Goal: Submit feedback/report problem: Submit feedback/report problem

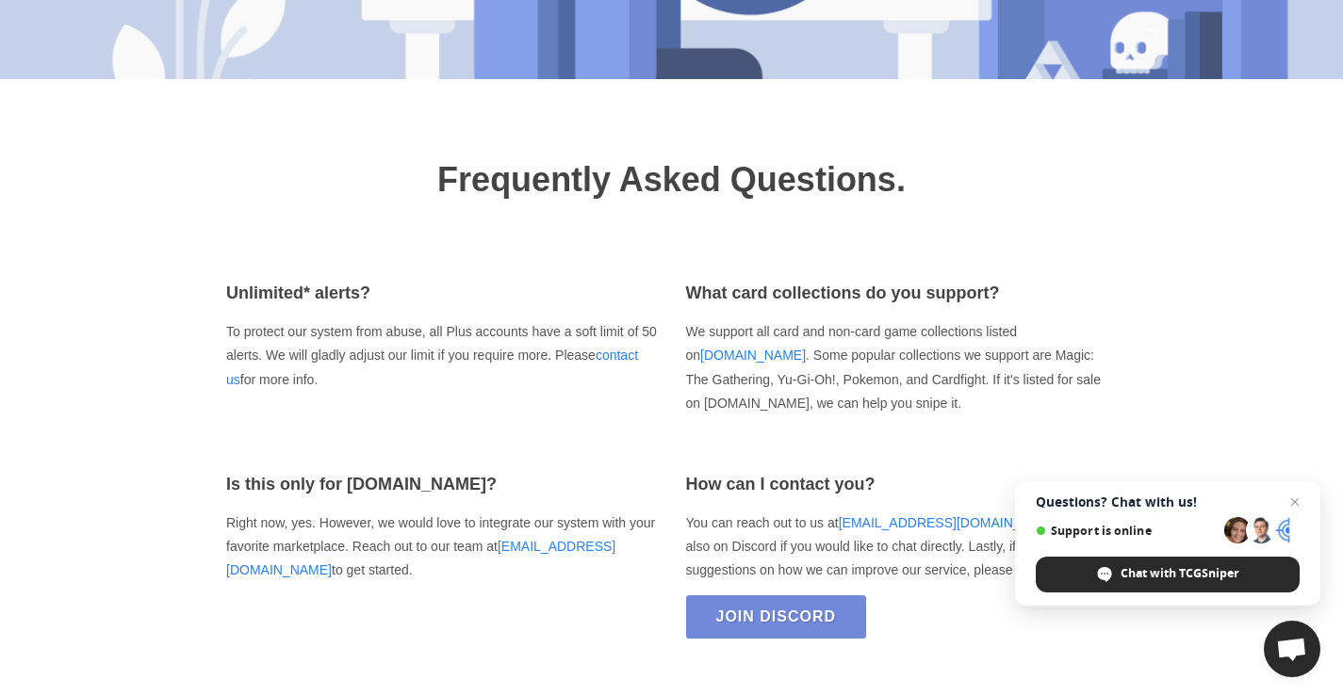
click at [226, 348] on link "contact us" at bounding box center [432, 367] width 412 height 39
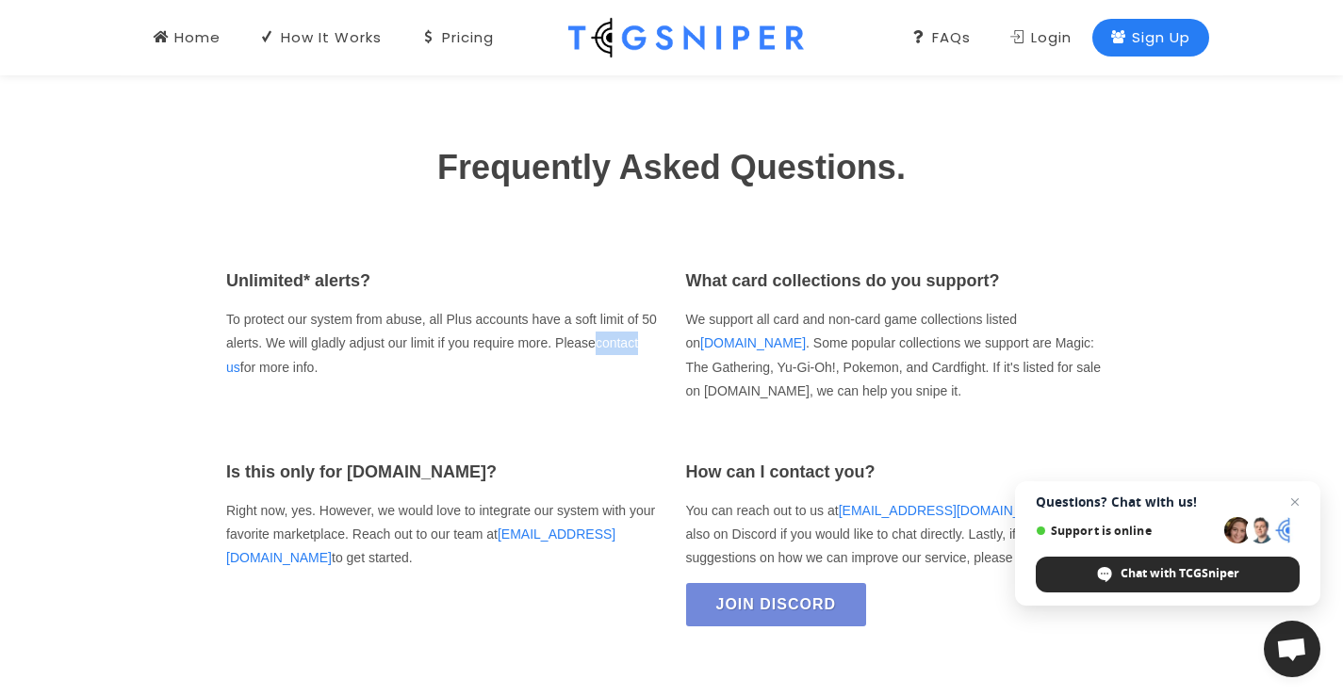
scroll to position [2619, 0]
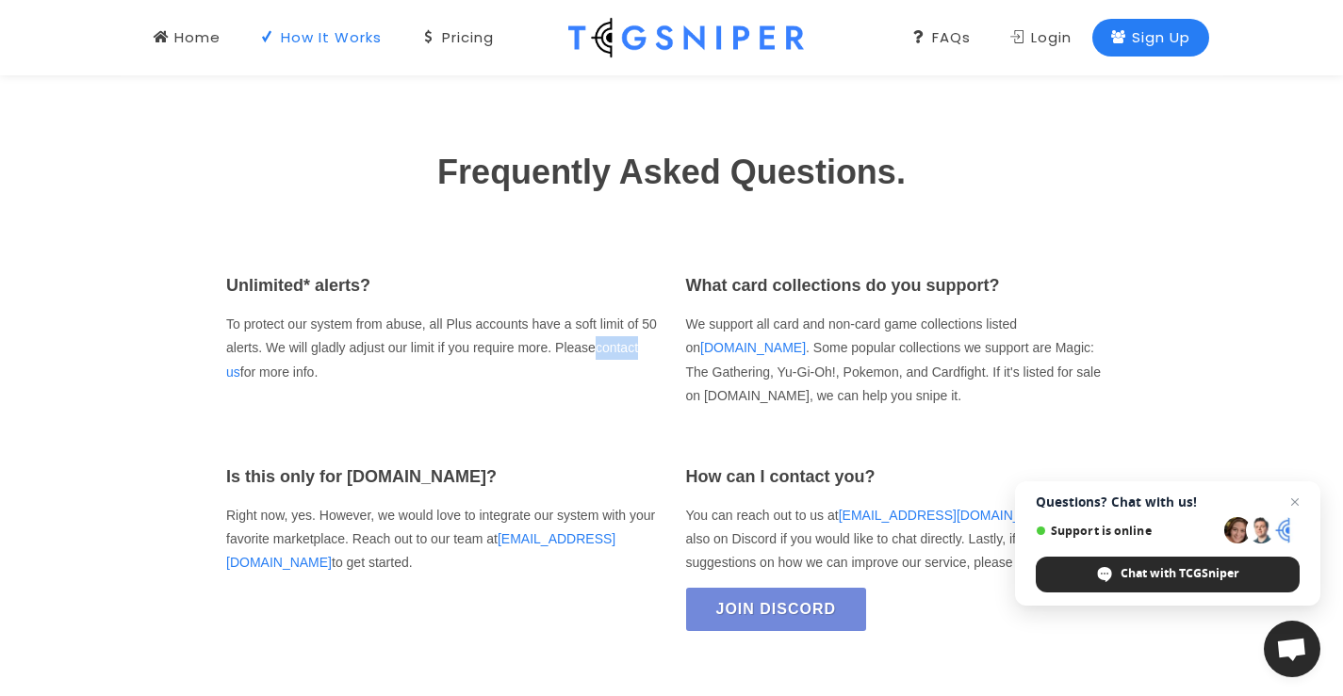
click at [330, 43] on div "How It Works" at bounding box center [321, 37] width 122 height 21
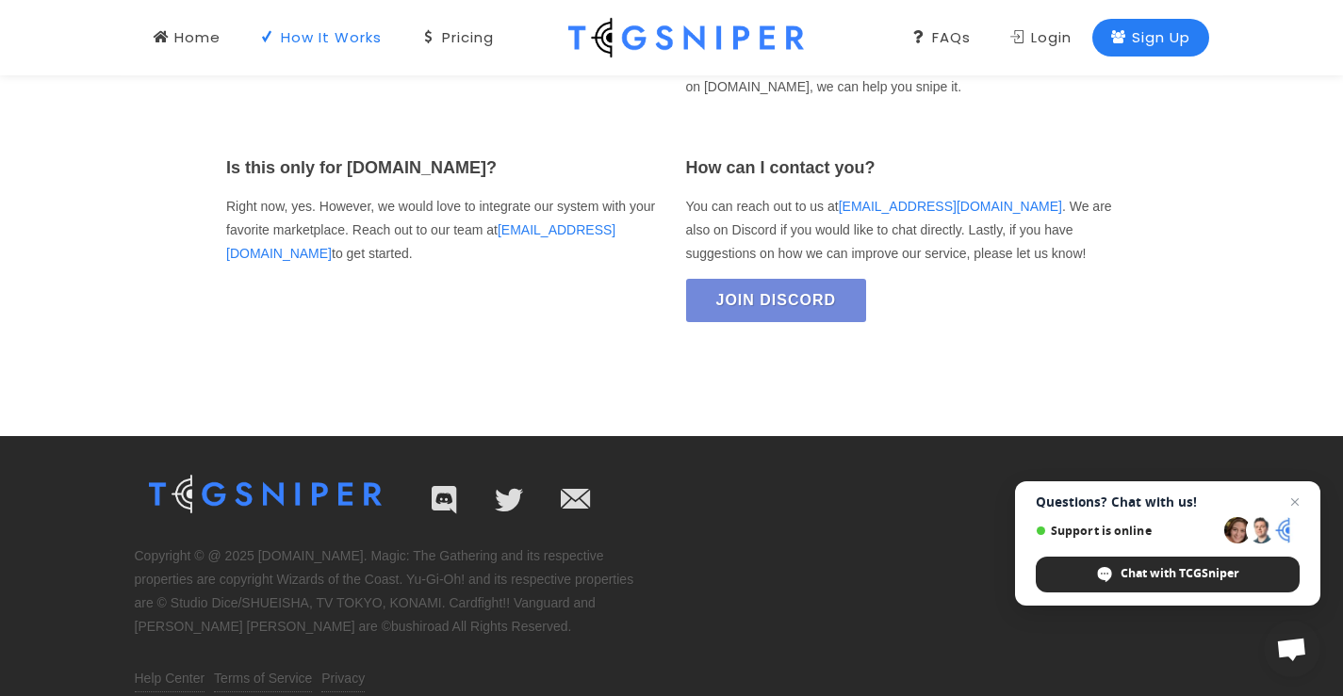
scroll to position [2962, 0]
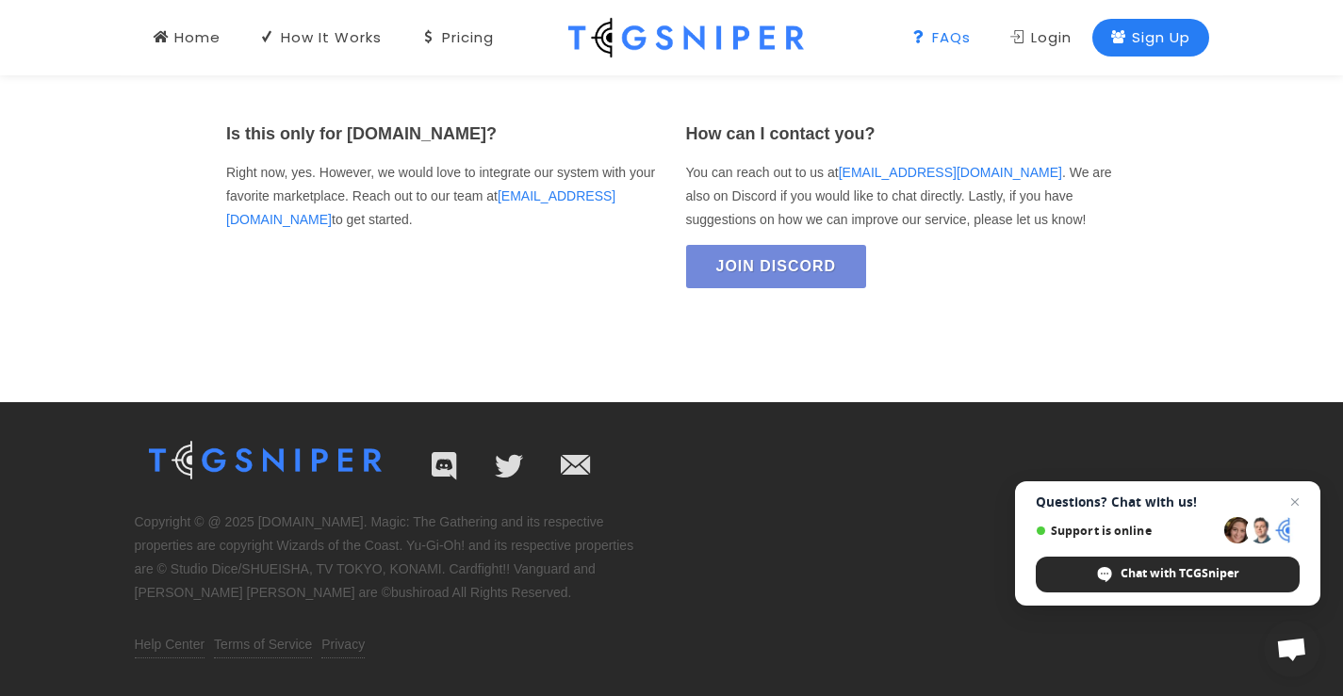
click at [1289, 656] on span "Open chat" at bounding box center [1291, 651] width 31 height 26
click at [1111, 569] on span "Chat with TCGSniper" at bounding box center [1104, 574] width 15 height 15
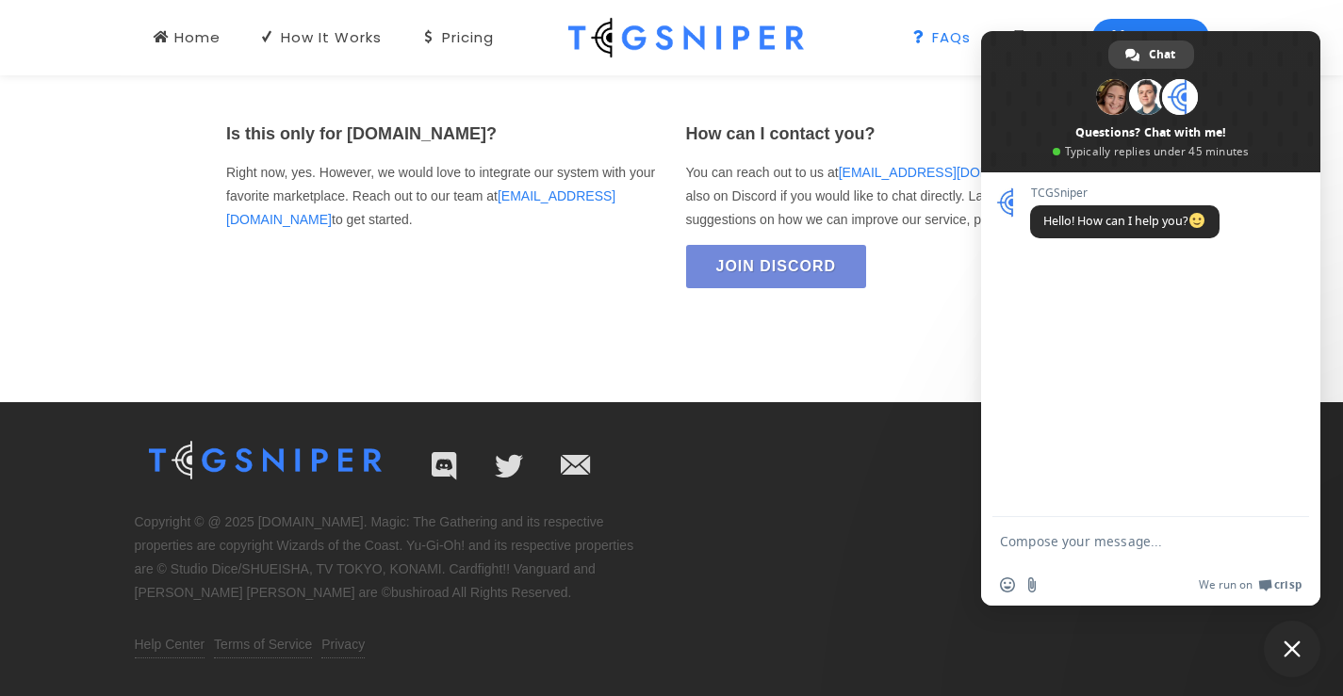
click at [1074, 563] on form at bounding box center [1130, 542] width 260 height 51
click at [1073, 548] on textarea "Compose your message..." at bounding box center [1130, 541] width 260 height 17
paste textarea "I'm in your area and would be happy to visit your business and submit a bid for…"
type textarea "I'm in your area and would be happy to visit your business and submit a bid for…"
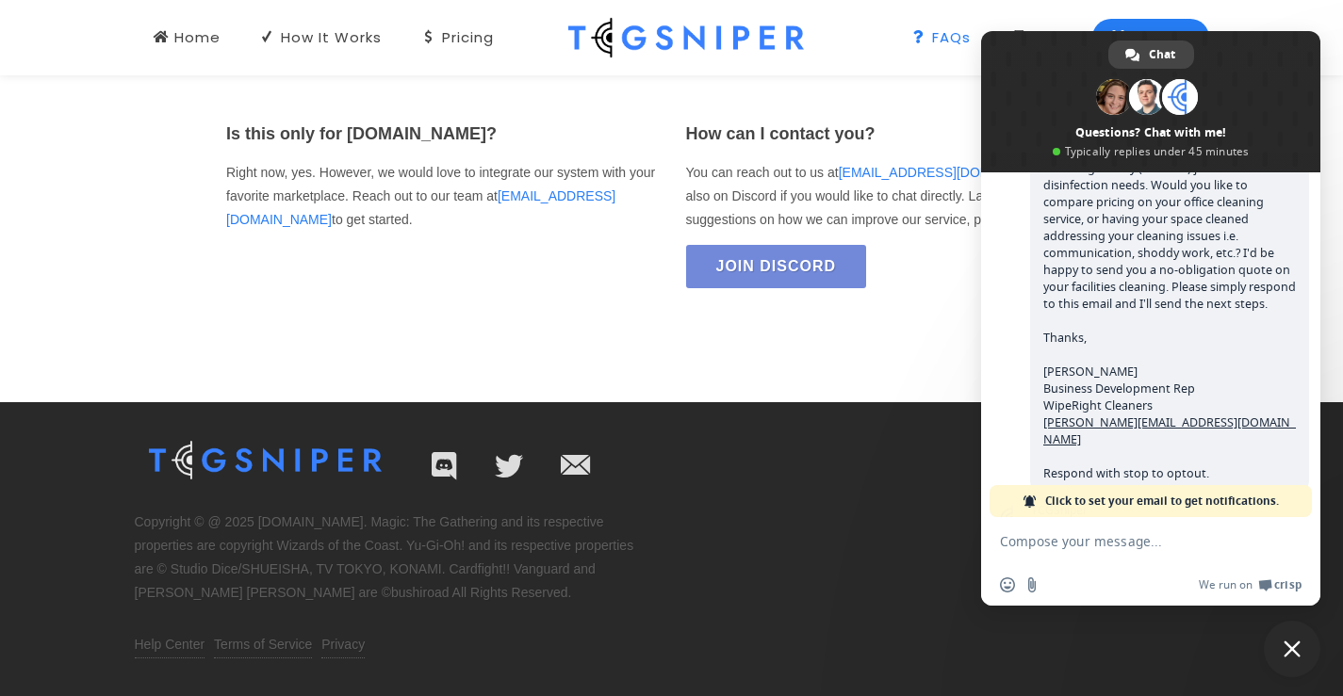
scroll to position [300, 0]
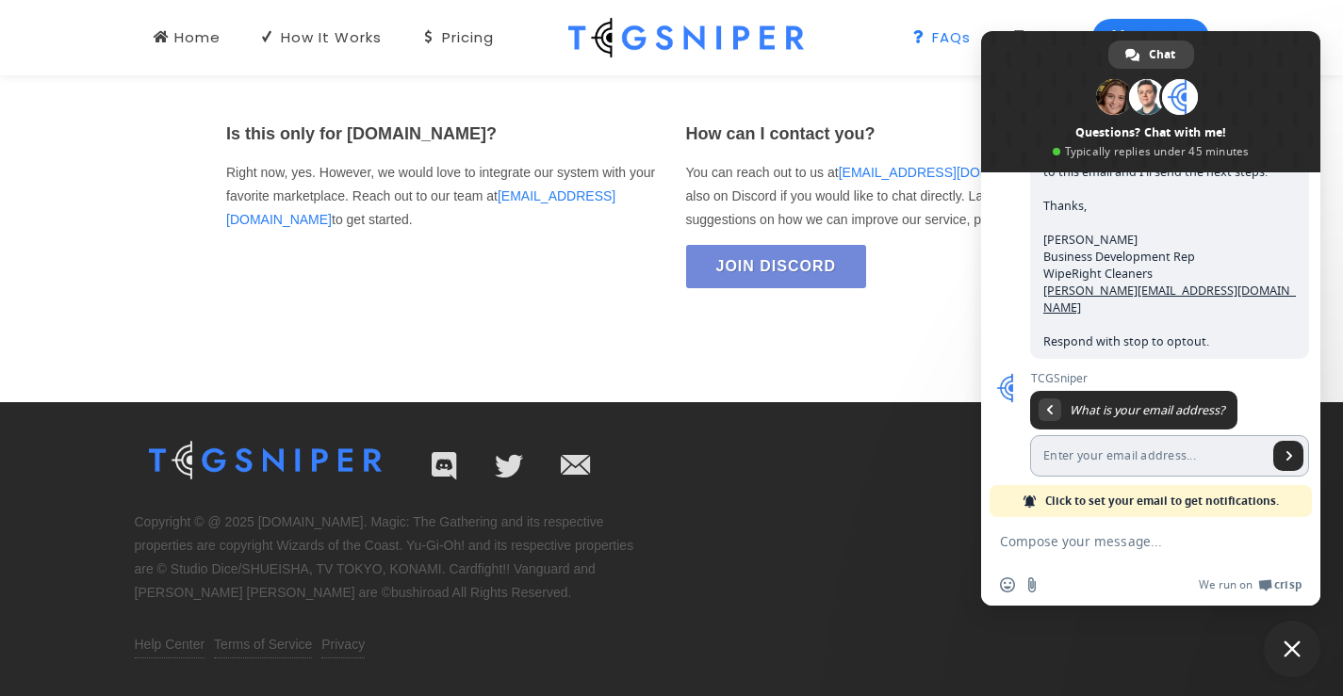
drag, startPoint x: 1132, startPoint y: 440, endPoint x: 1140, endPoint y: 453, distance: 15.7
click at [1132, 440] on input "Enter your email address..." at bounding box center [1149, 455] width 238 height 41
type input "[PERSON_NAME][EMAIL_ADDRESS][DOMAIN_NAME]"
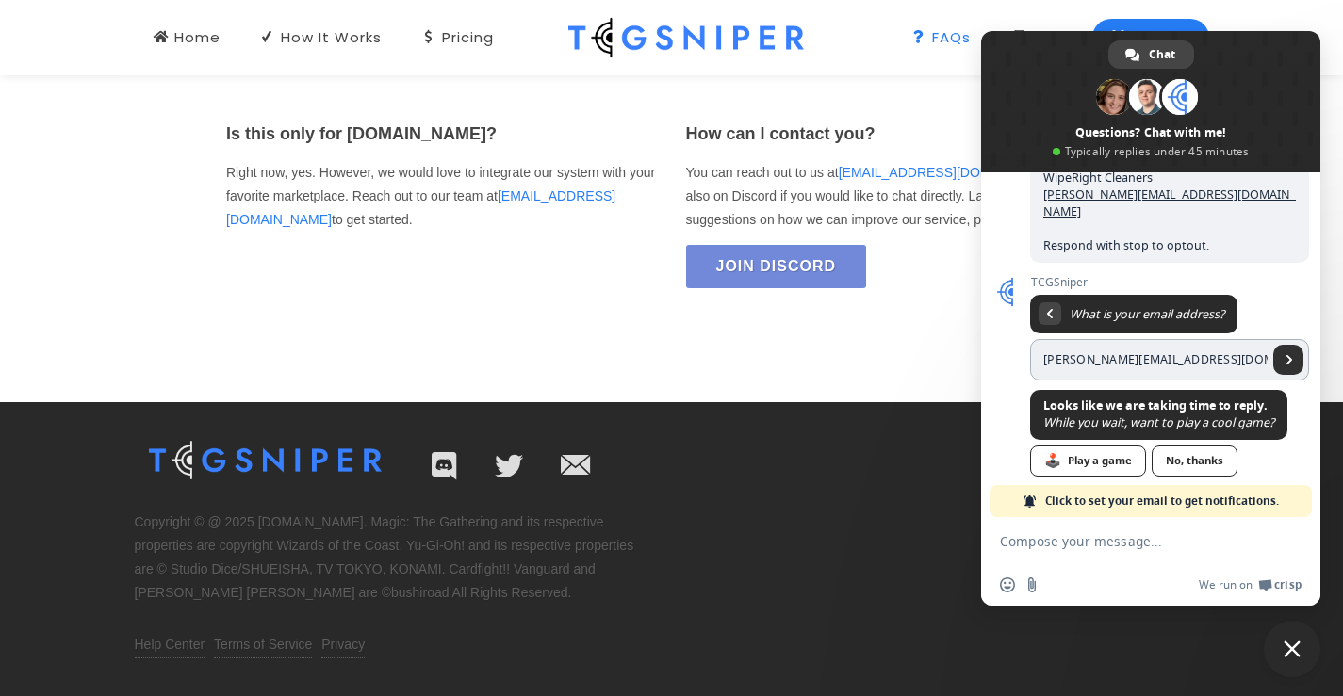
click at [1280, 345] on span "Send" at bounding box center [1288, 360] width 30 height 30
